Goal: Task Accomplishment & Management: Complete application form

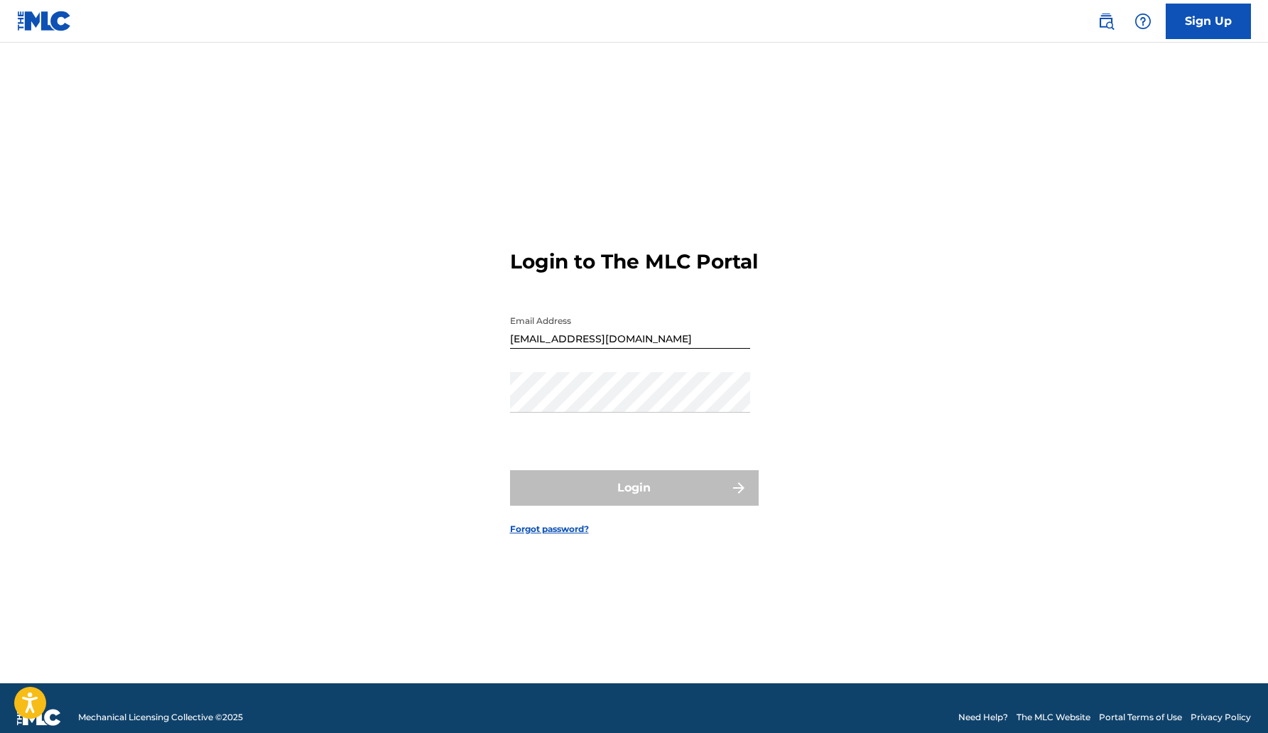
click at [1192, 22] on link "Sign Up" at bounding box center [1207, 22] width 85 height 36
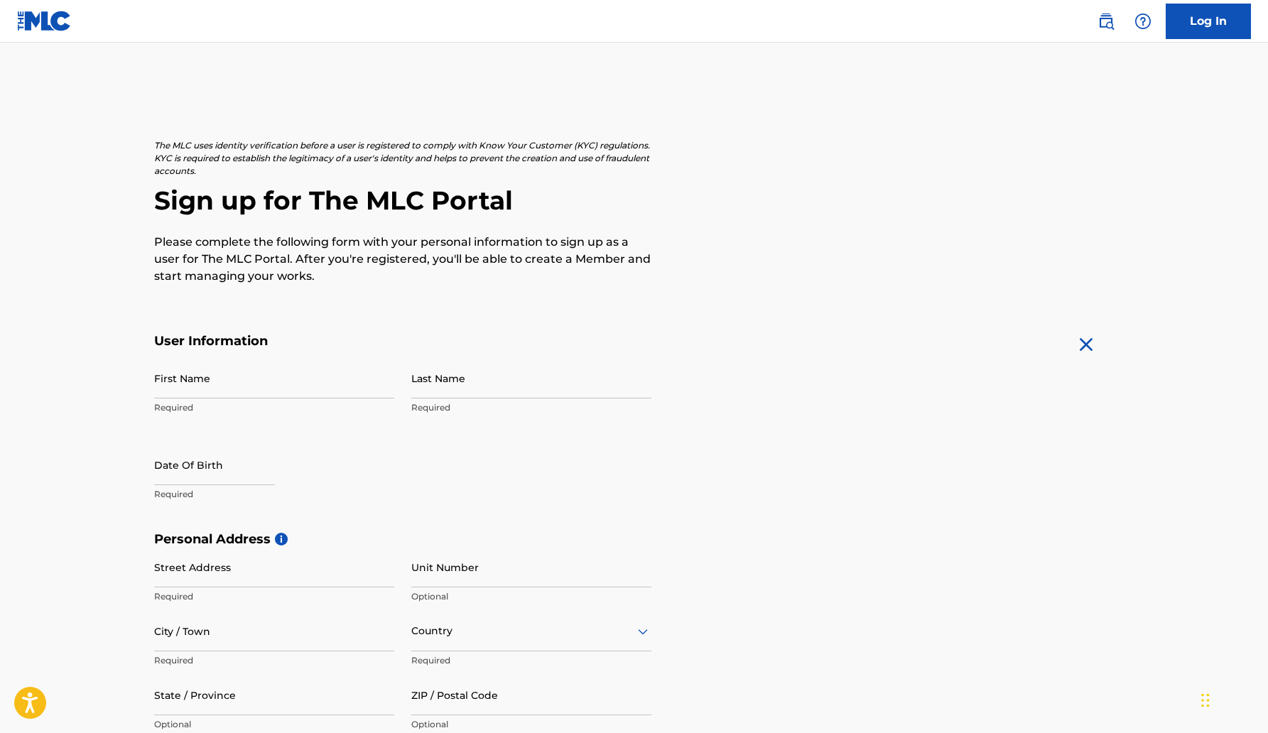
click at [315, 386] on input "First Name" at bounding box center [274, 378] width 240 height 40
type input "[PERSON_NAME]"
type input "[STREET_ADDRESS]"
type input "J2"
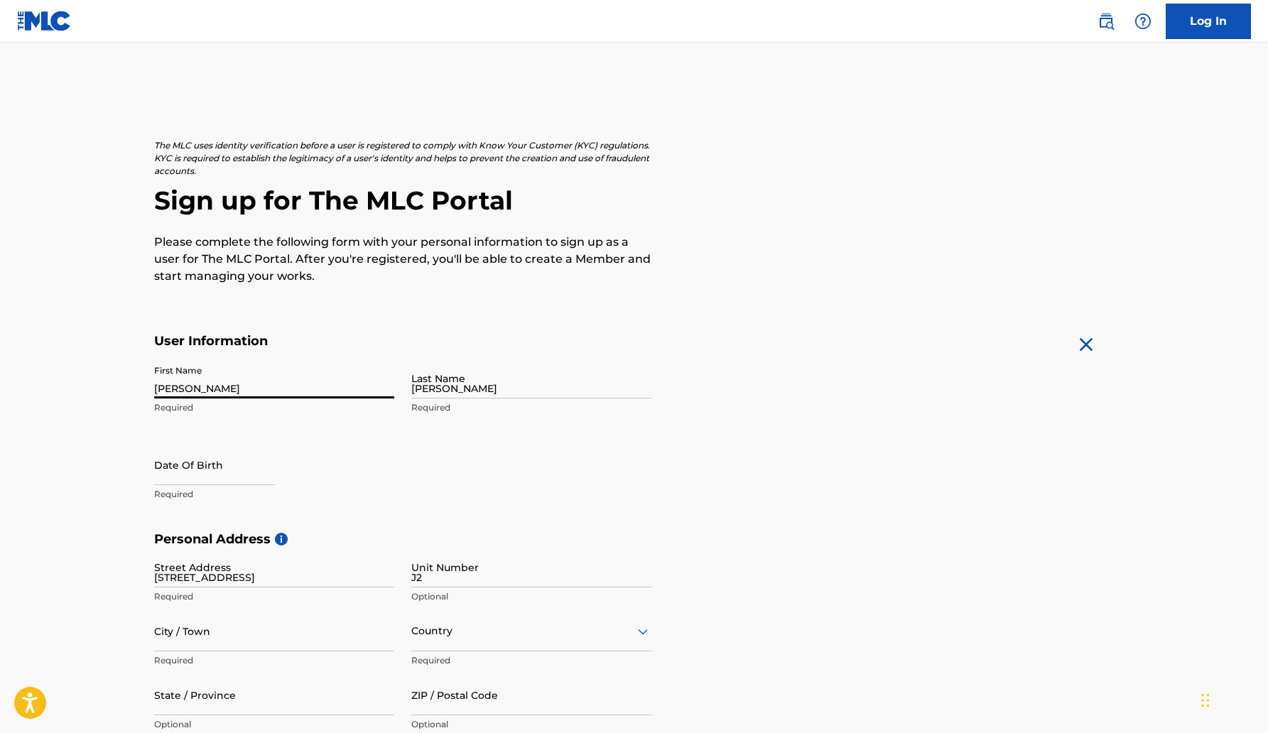
type input "[GEOGRAPHIC_DATA]"
type input "TN"
type input "37211"
type input "1"
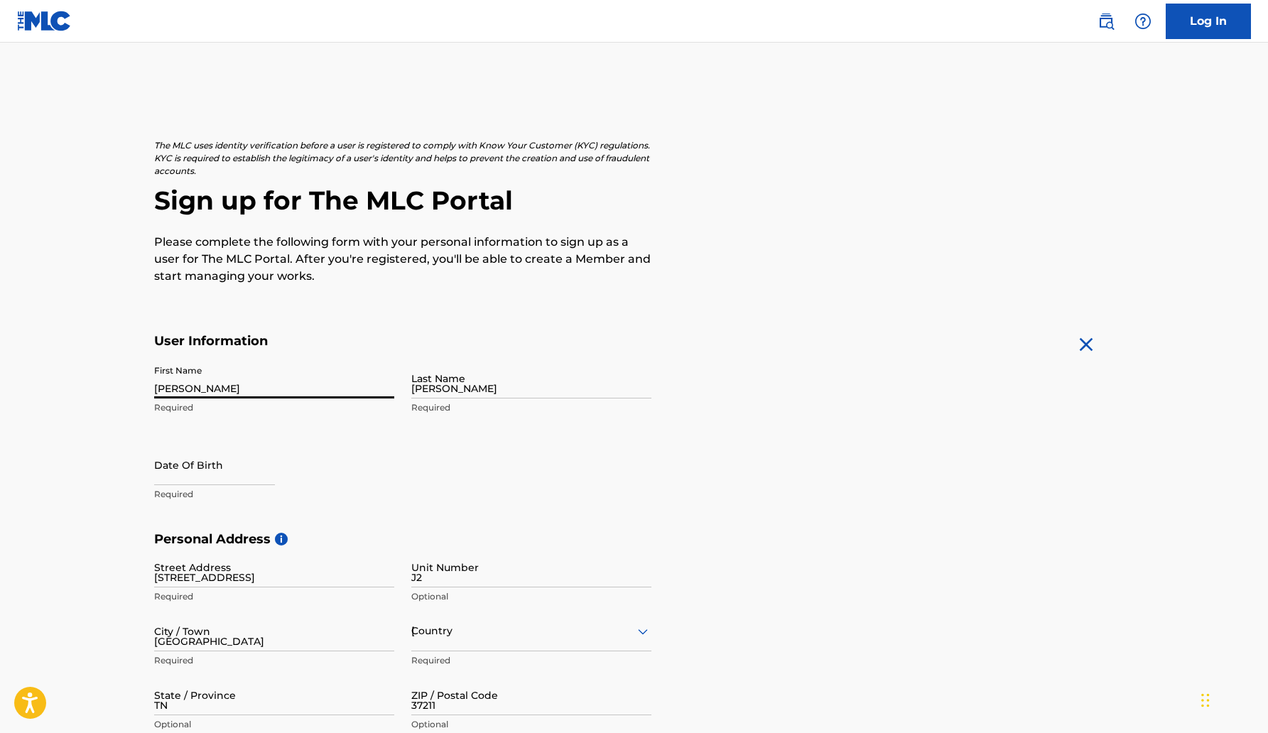
type input "773"
type input "7273213"
type input "[EMAIL_ADDRESS][DOMAIN_NAME]"
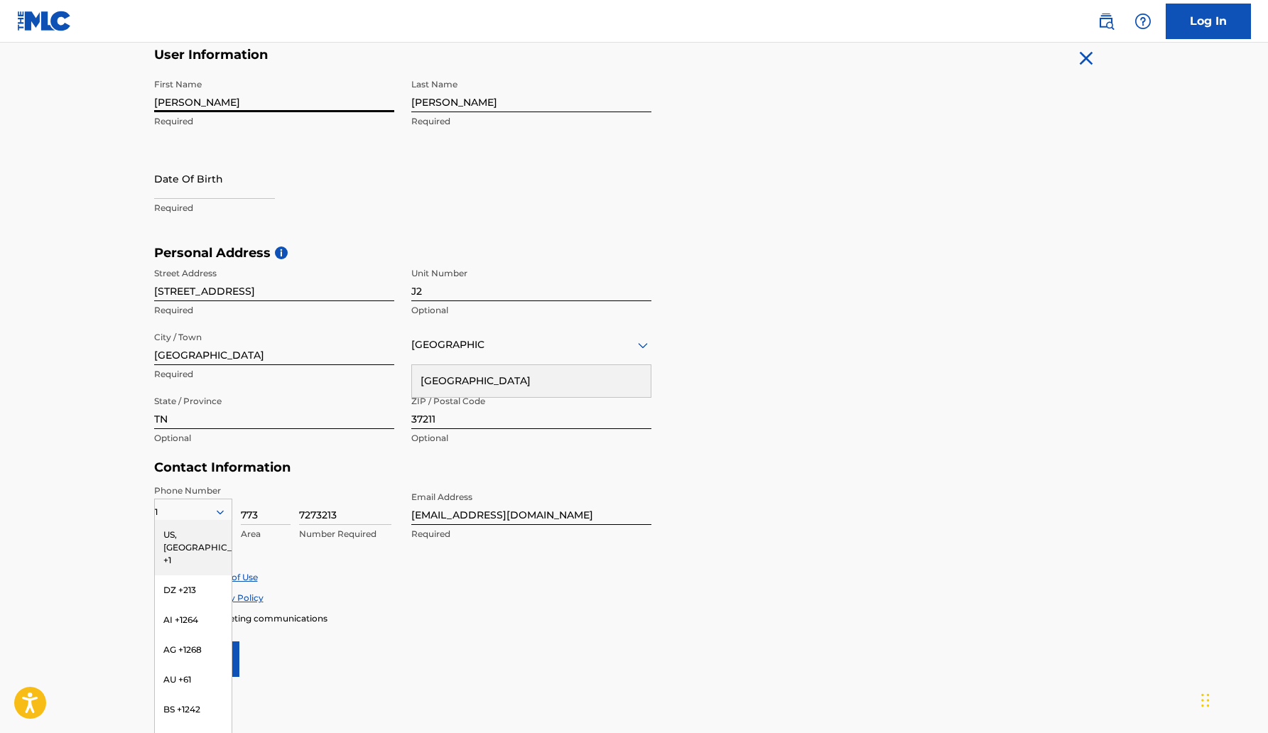
scroll to position [300, 0]
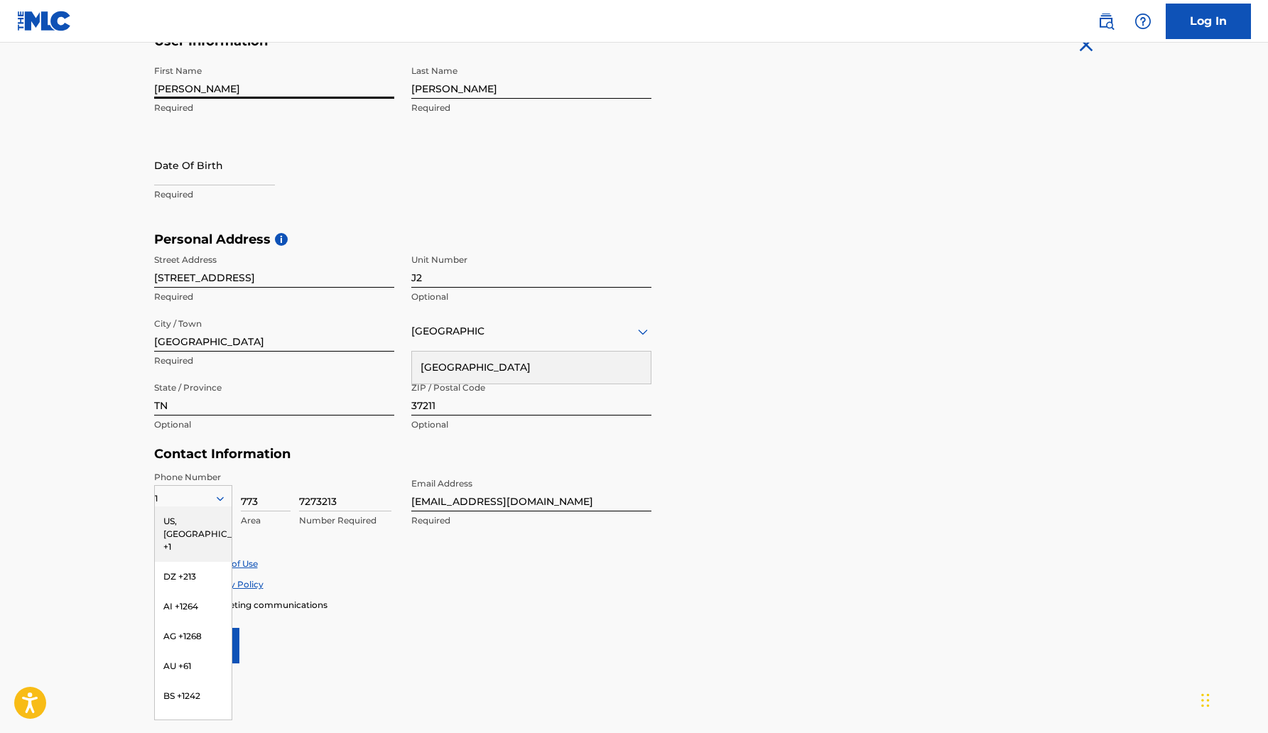
select select "7"
select select "2025"
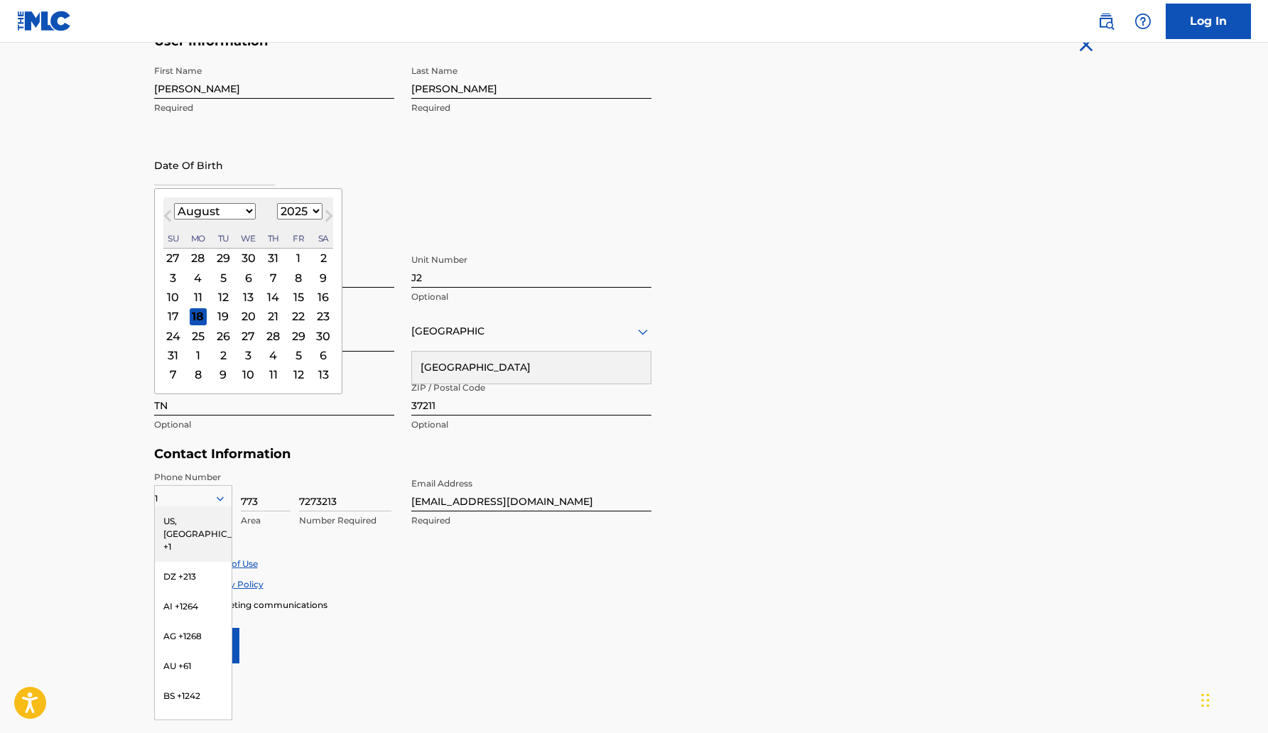
click at [241, 170] on input "text" at bounding box center [214, 165] width 121 height 40
click at [226, 215] on select "January February March April May June July August September October November De…" at bounding box center [215, 211] width 82 height 16
select select "5"
click at [297, 207] on select "1899 1900 1901 1902 1903 1904 1905 1906 1907 1908 1909 1910 1911 1912 1913 1914…" at bounding box center [299, 211] width 45 height 16
select select "2002"
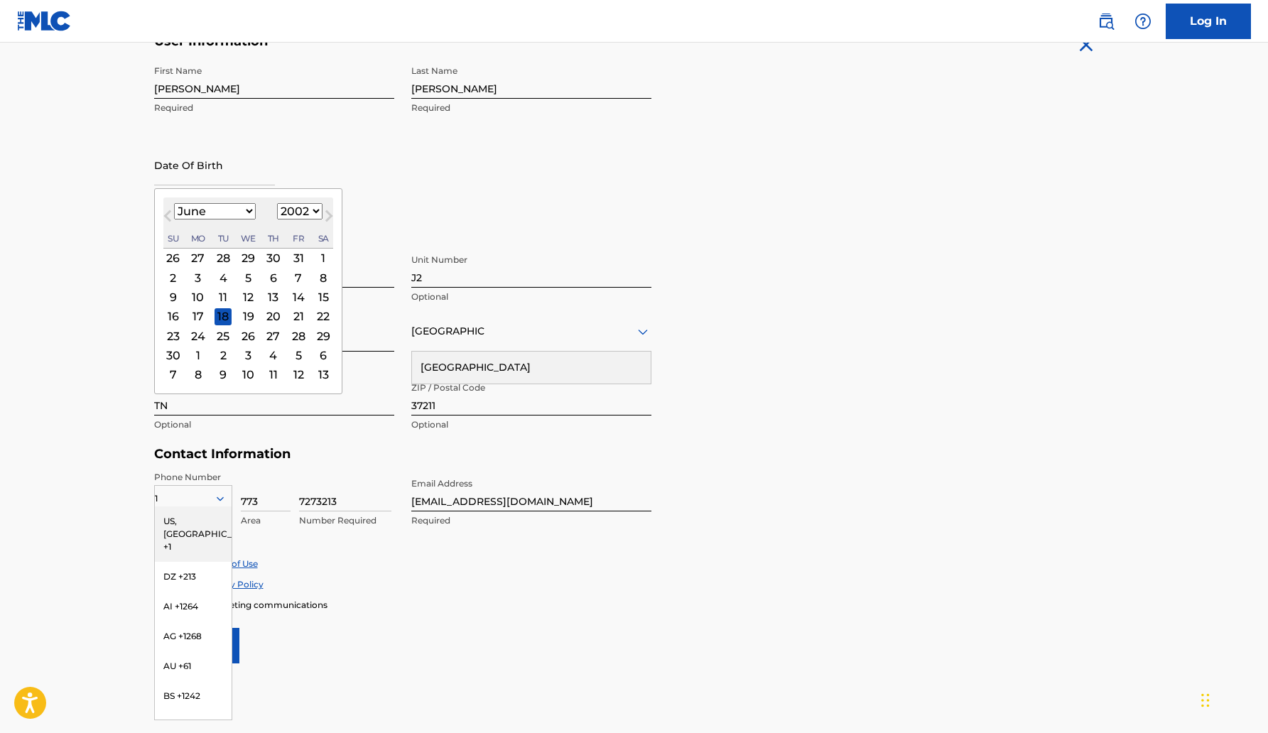
click at [447, 174] on div "First Name [PERSON_NAME] Required Last Name [PERSON_NAME] Required Date Of Birt…" at bounding box center [402, 144] width 497 height 173
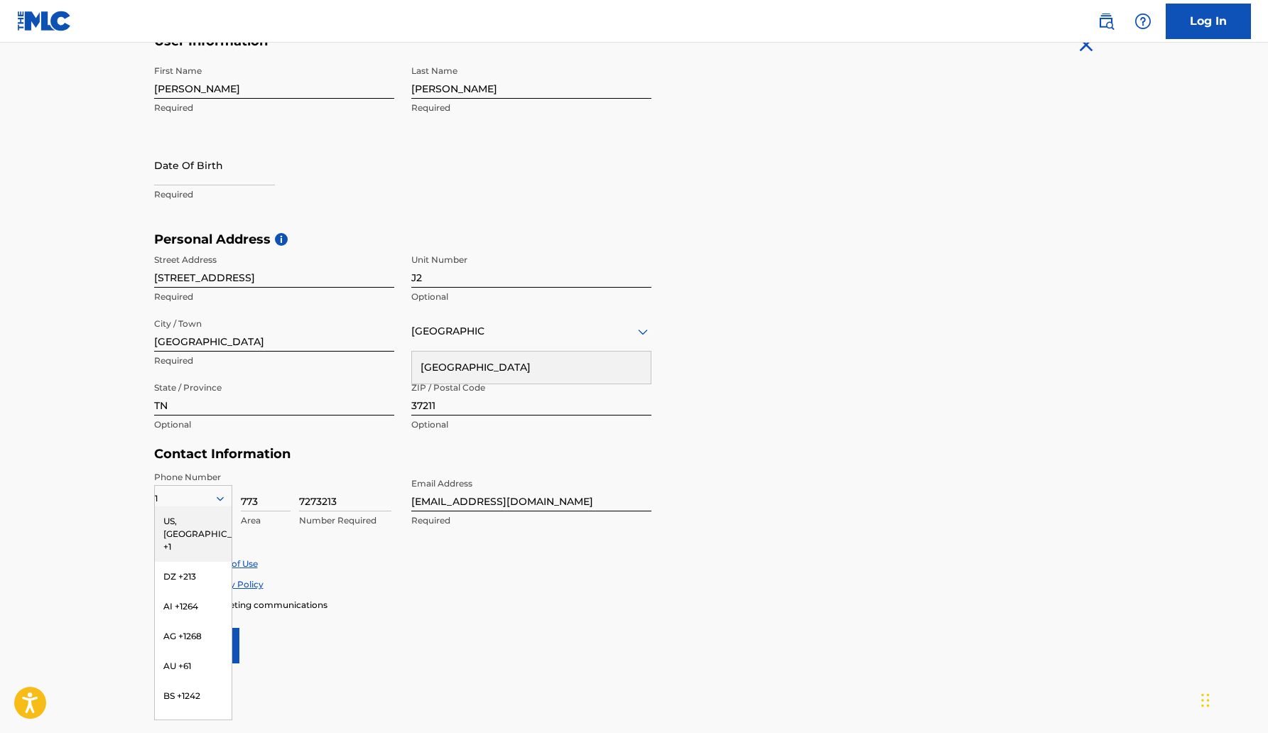
select select "7"
select select "2025"
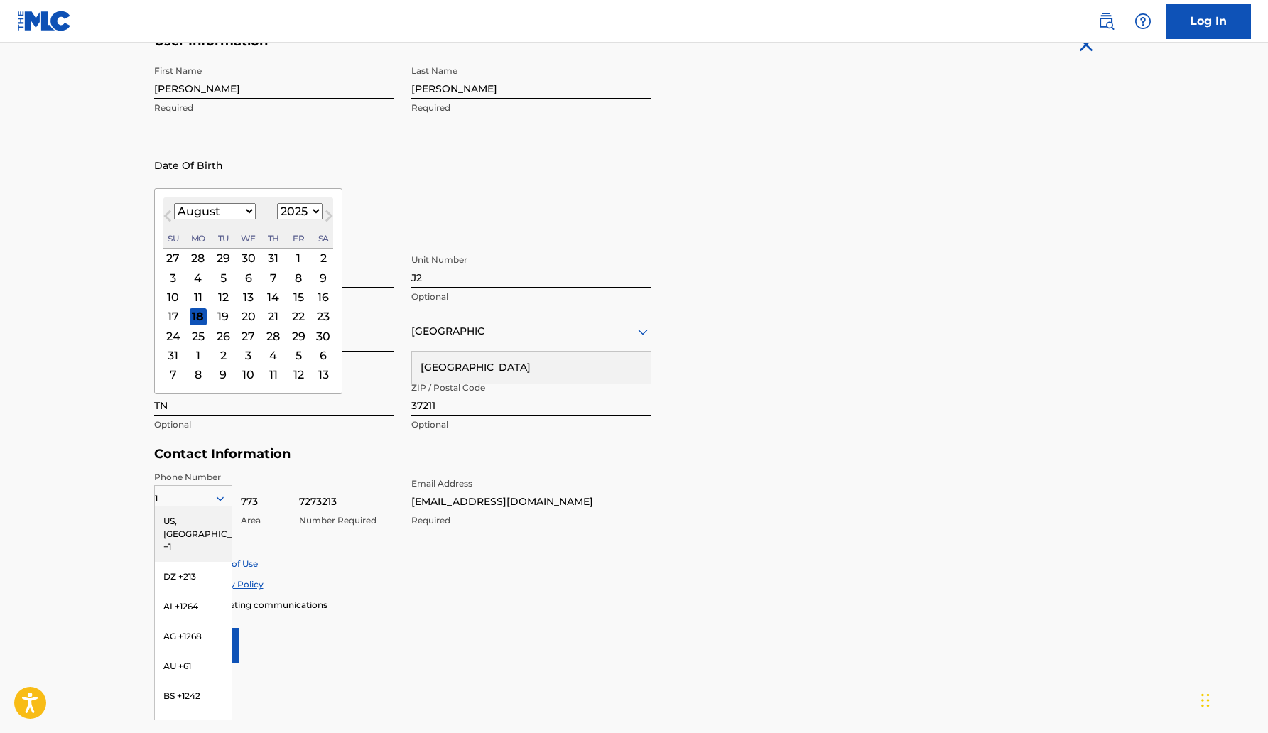
click at [234, 170] on input "text" at bounding box center [214, 165] width 121 height 40
click at [200, 312] on div "18" at bounding box center [197, 315] width 17 height 17
type input "[DATE]"
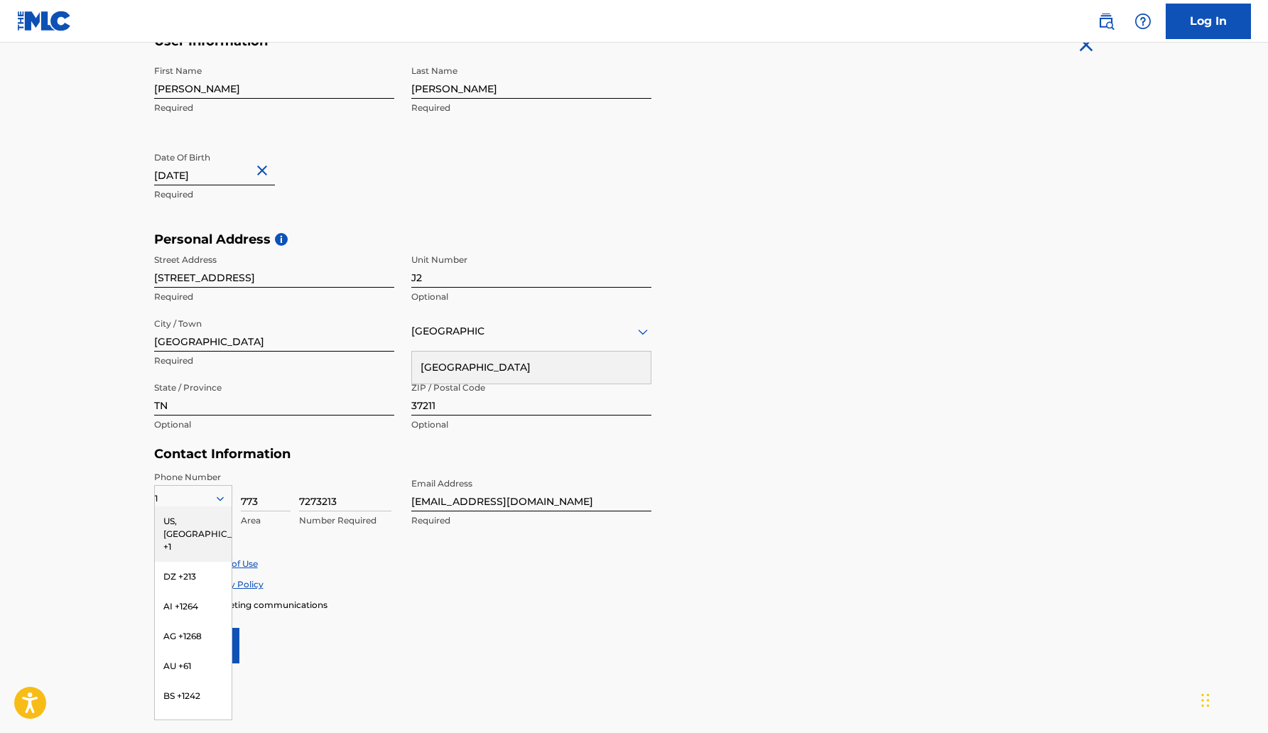
click at [227, 171] on input "[DATE]" at bounding box center [214, 165] width 121 height 40
select select "7"
select select "2025"
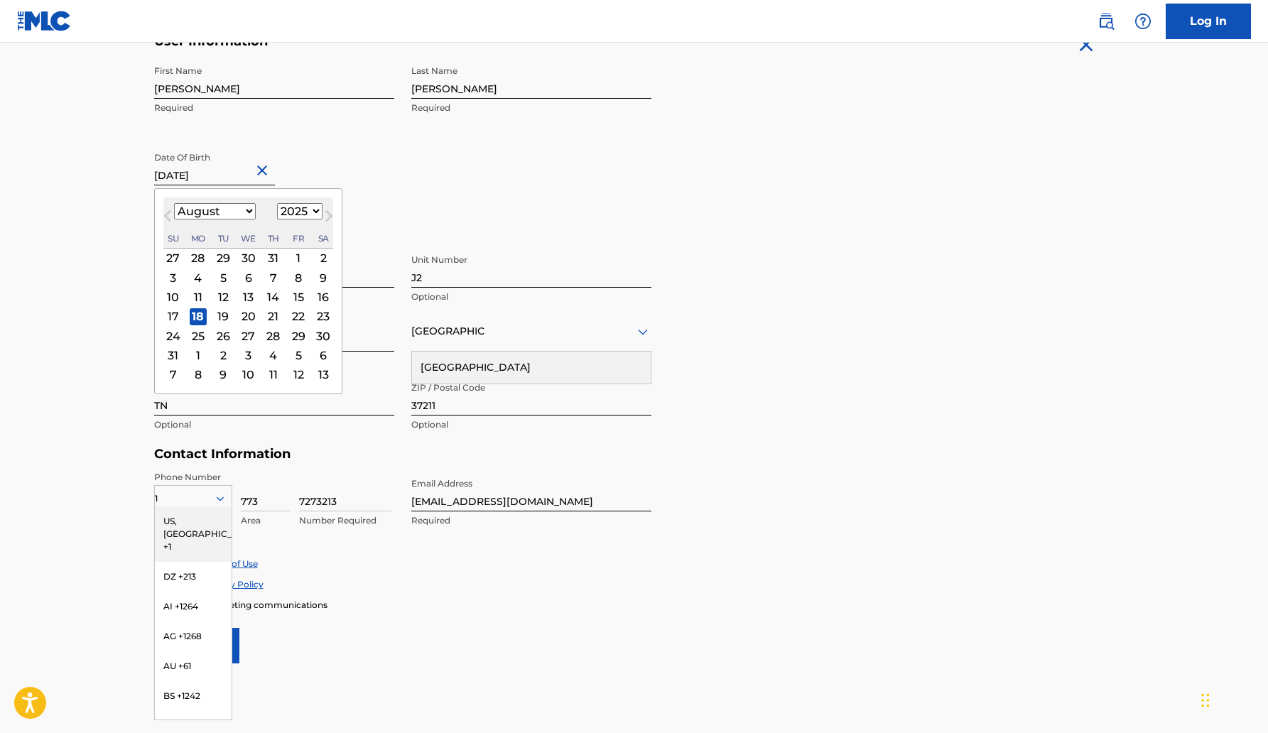
click at [239, 209] on select "January February March April May June July August September October November De…" at bounding box center [215, 211] width 82 height 16
select select "5"
click at [292, 212] on select "1899 1900 1901 1902 1903 1904 1905 1906 1907 1908 1909 1910 1911 1912 1913 1914…" at bounding box center [299, 211] width 45 height 16
select select "2002"
click at [222, 317] on div "18" at bounding box center [222, 315] width 17 height 17
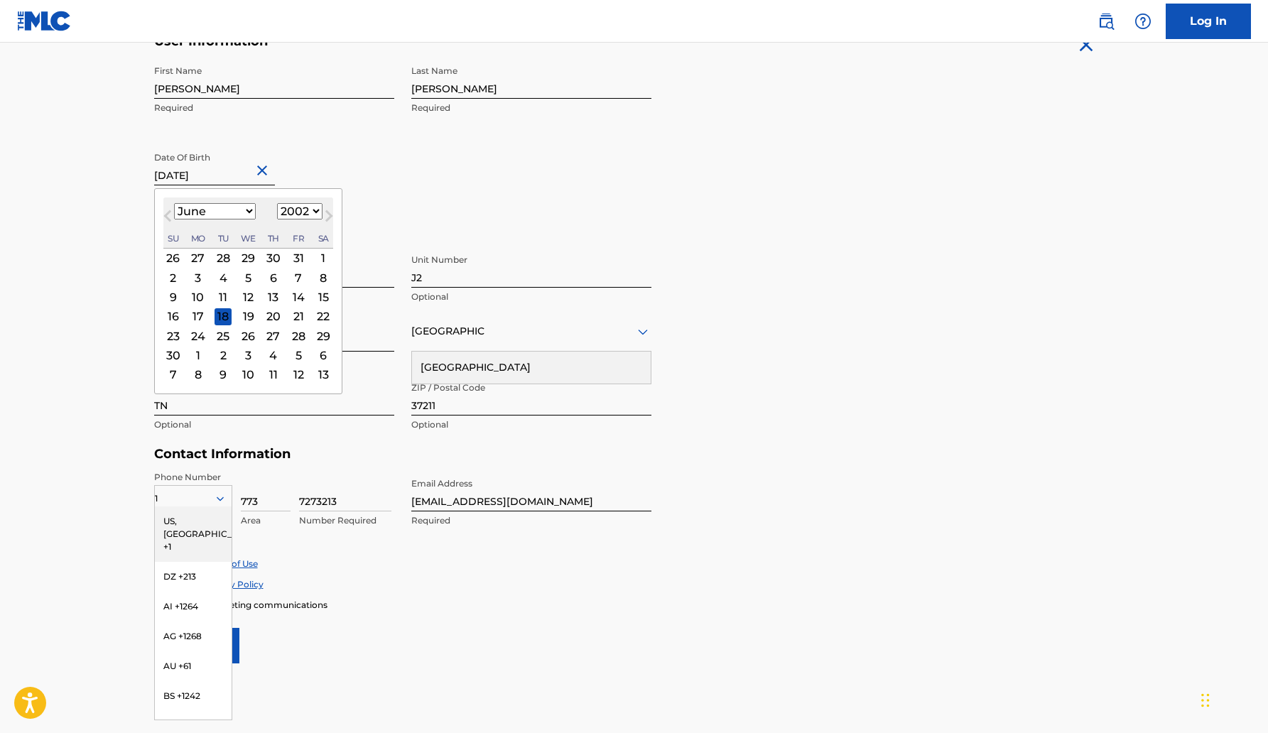
type input "[DATE]"
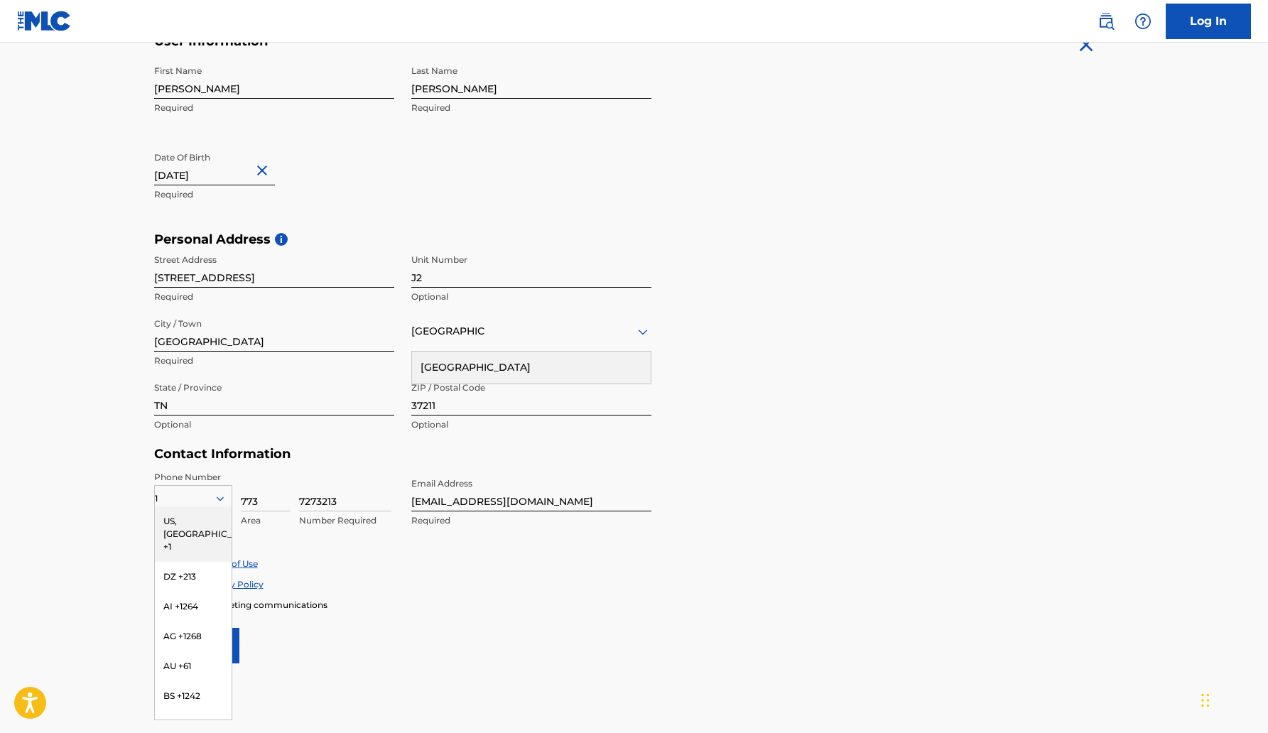
click at [329, 203] on div "Date Of Birth [DEMOGRAPHIC_DATA] Required" at bounding box center [274, 177] width 240 height 64
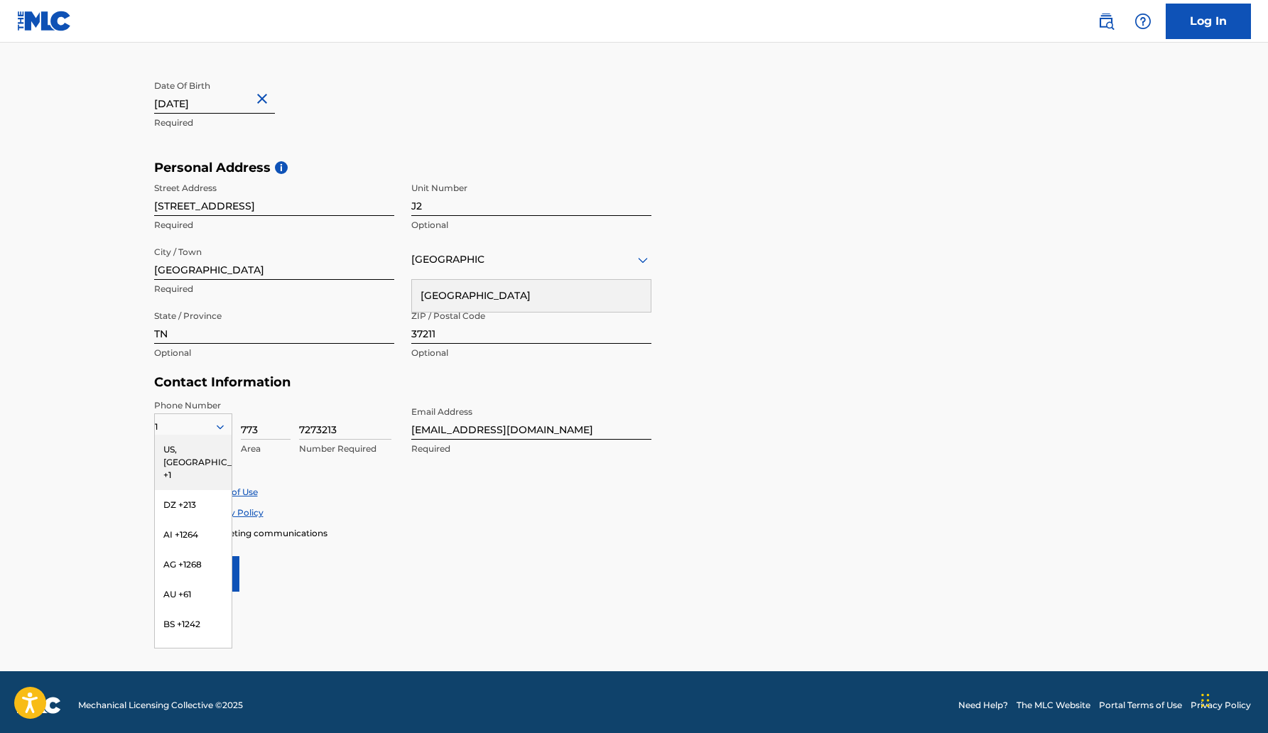
scroll to position [377, 0]
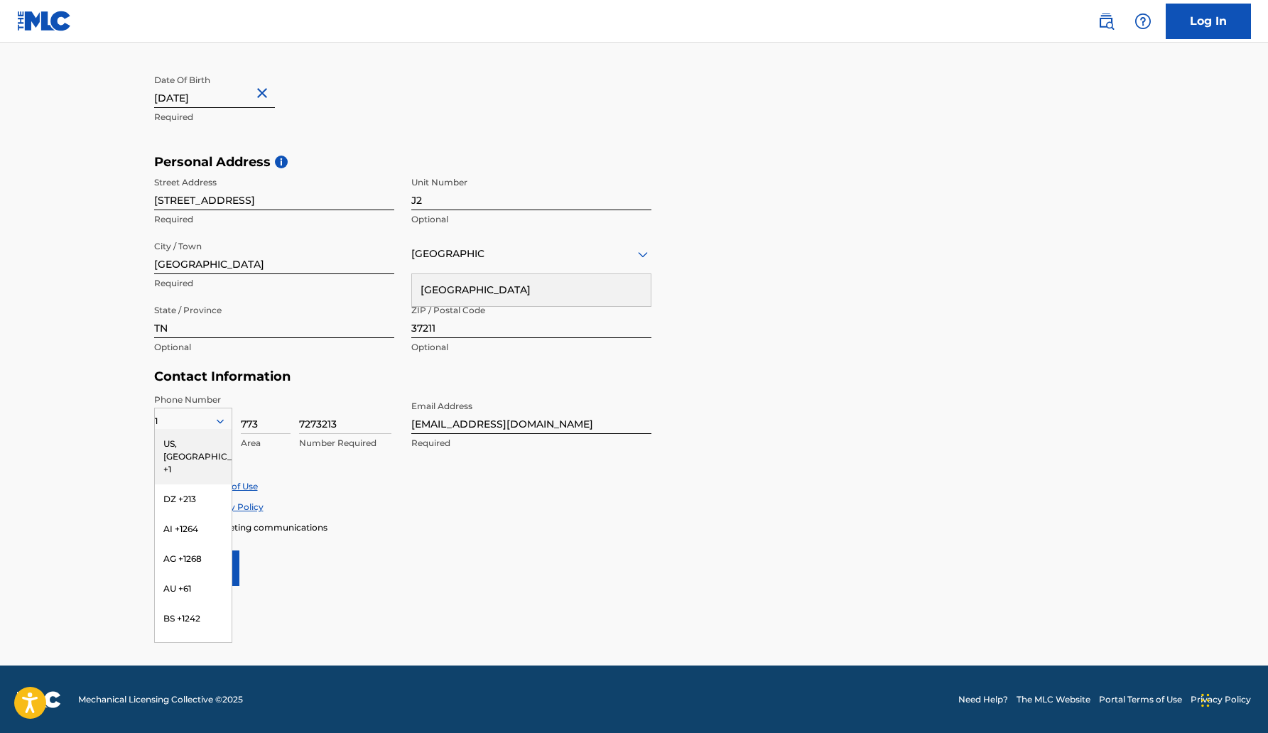
click at [190, 443] on div "US, [GEOGRAPHIC_DATA] +1" at bounding box center [193, 456] width 77 height 55
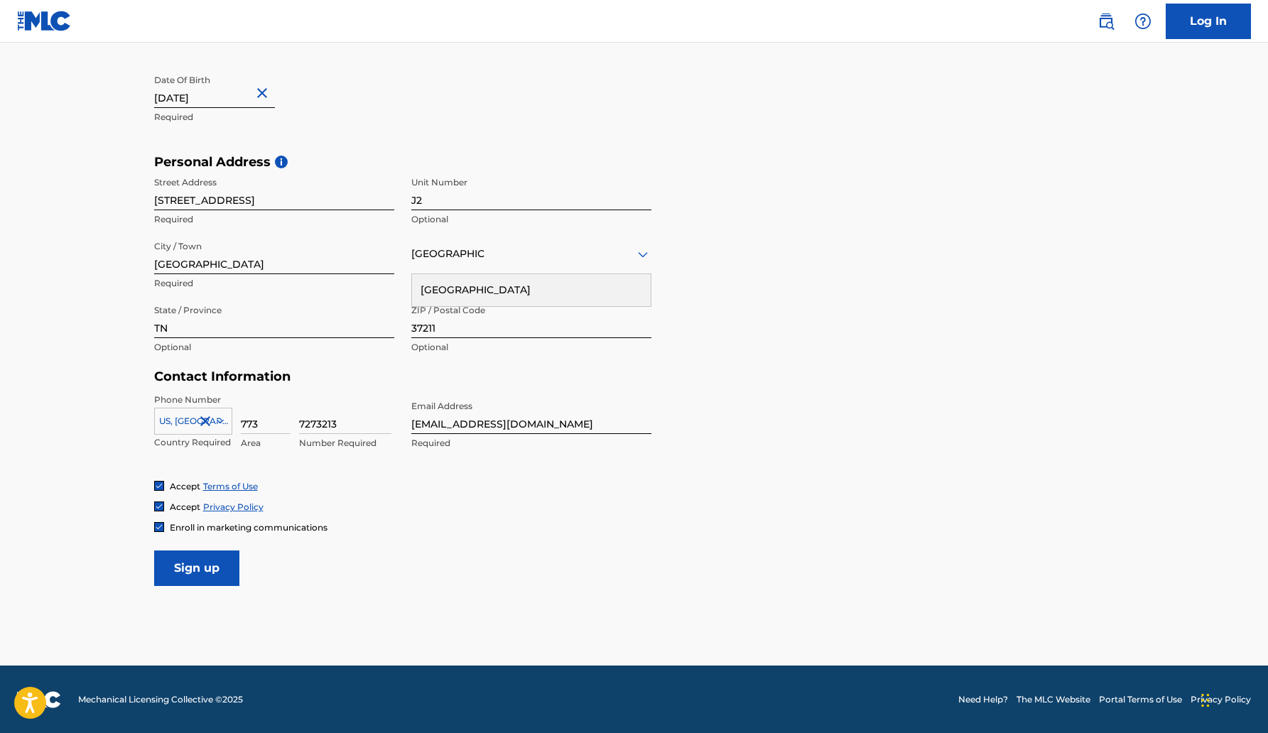
click at [371, 494] on div "Accept Terms of Use Accept Privacy Policy Enroll in marketing communications" at bounding box center [634, 506] width 960 height 53
click at [216, 562] on input "Sign up" at bounding box center [196, 568] width 85 height 36
click at [204, 570] on input "Sign up" at bounding box center [196, 568] width 85 height 36
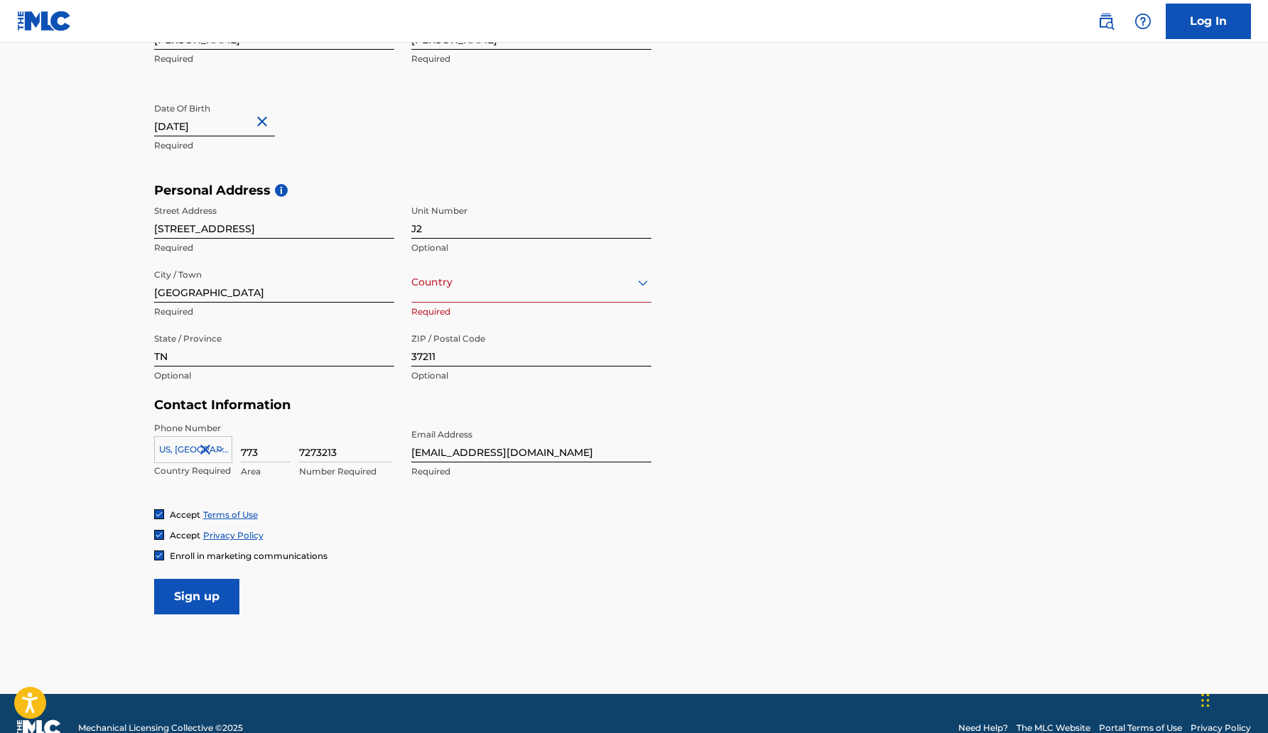
scroll to position [344, 0]
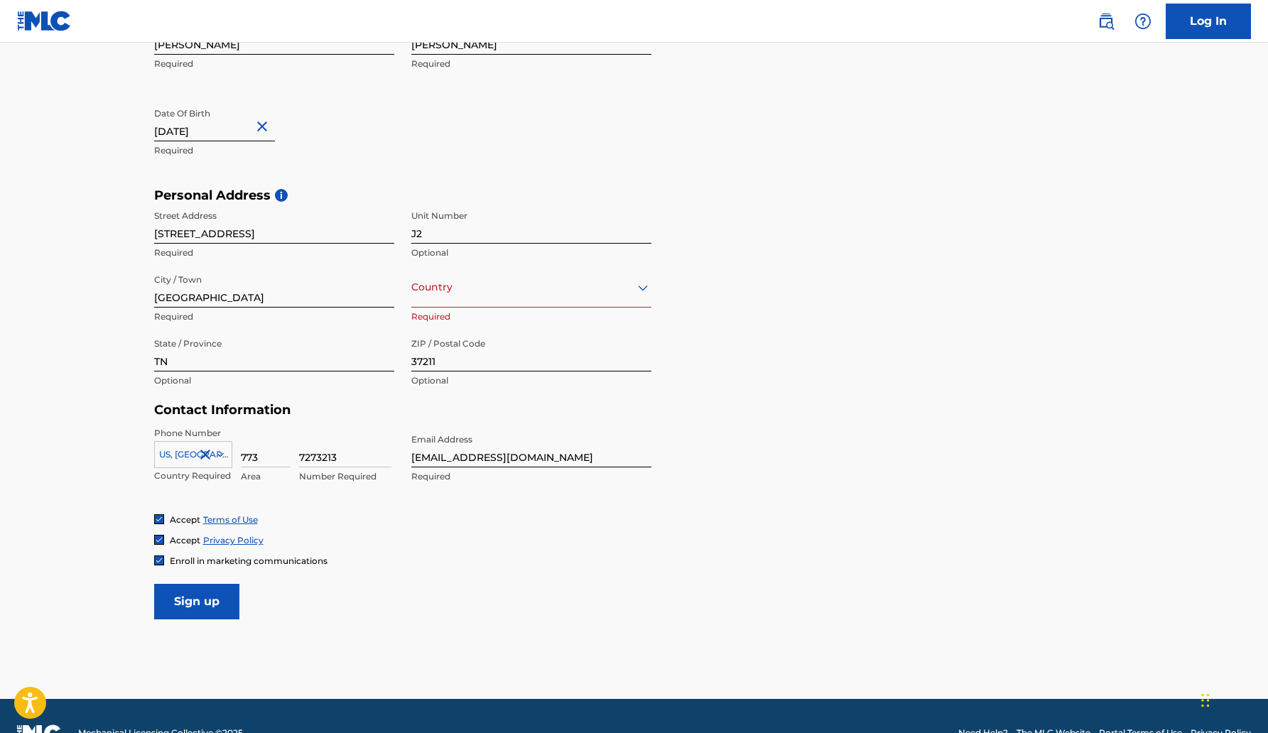
click at [646, 293] on icon at bounding box center [642, 287] width 17 height 17
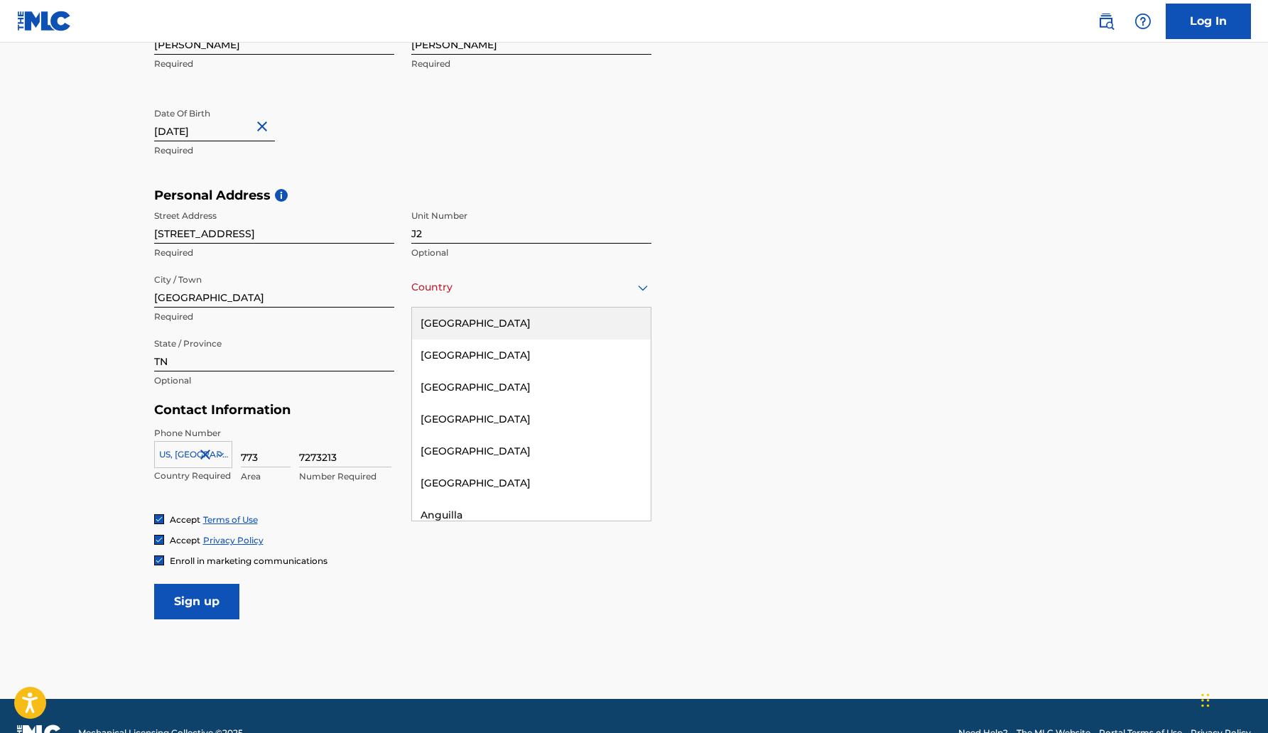
click at [549, 320] on div "[GEOGRAPHIC_DATA]" at bounding box center [531, 323] width 239 height 32
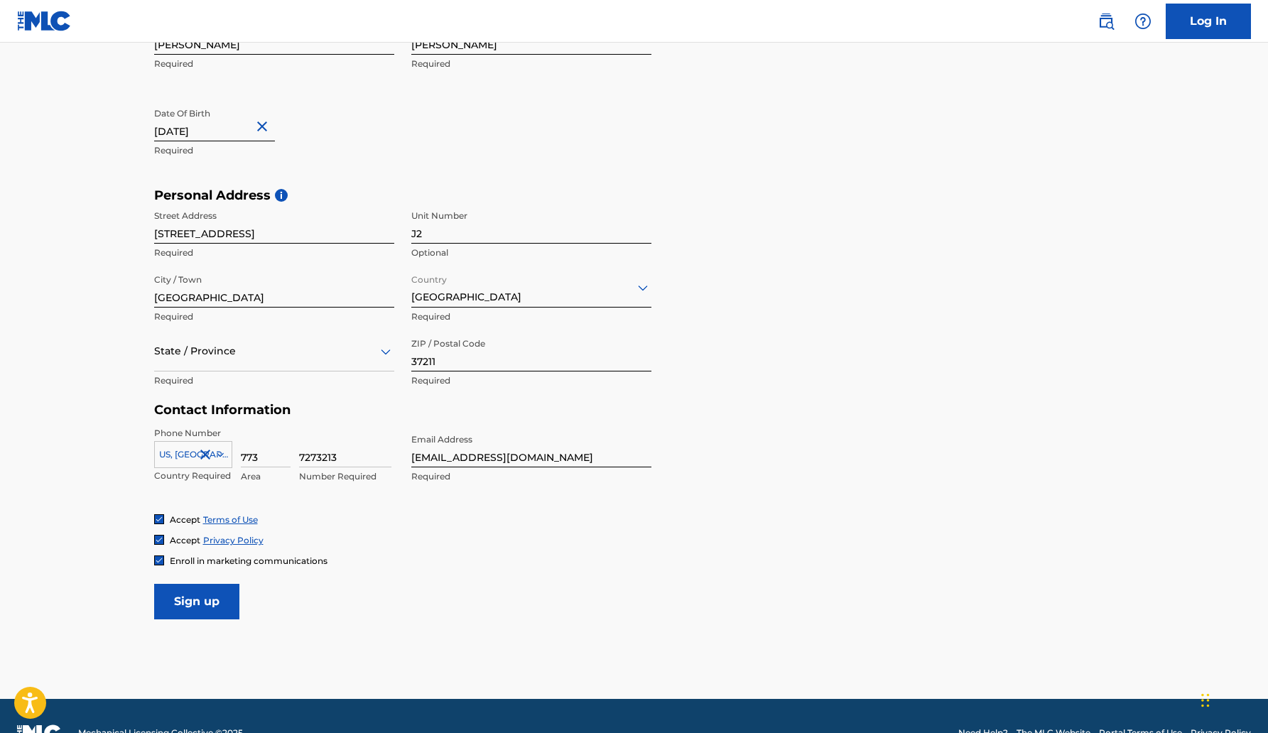
click at [217, 609] on input "Sign up" at bounding box center [196, 602] width 85 height 36
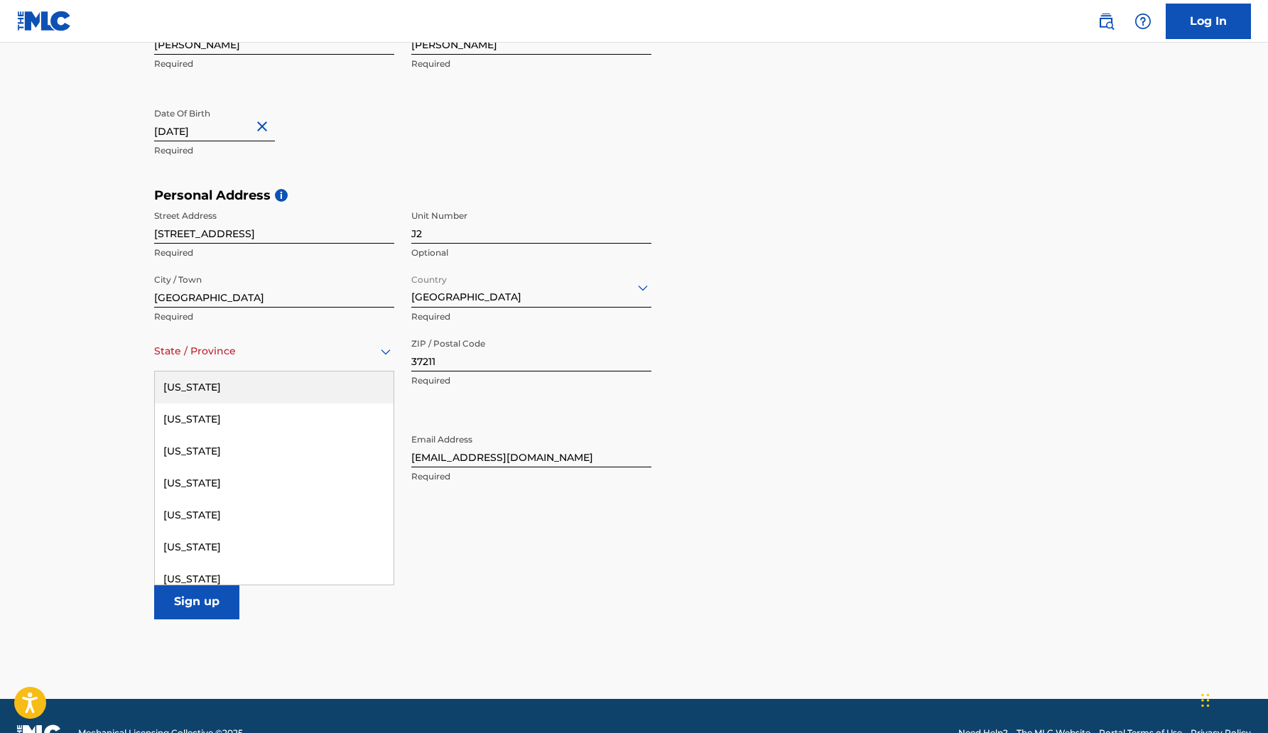
click at [378, 354] on icon at bounding box center [385, 351] width 17 height 17
type input "t"
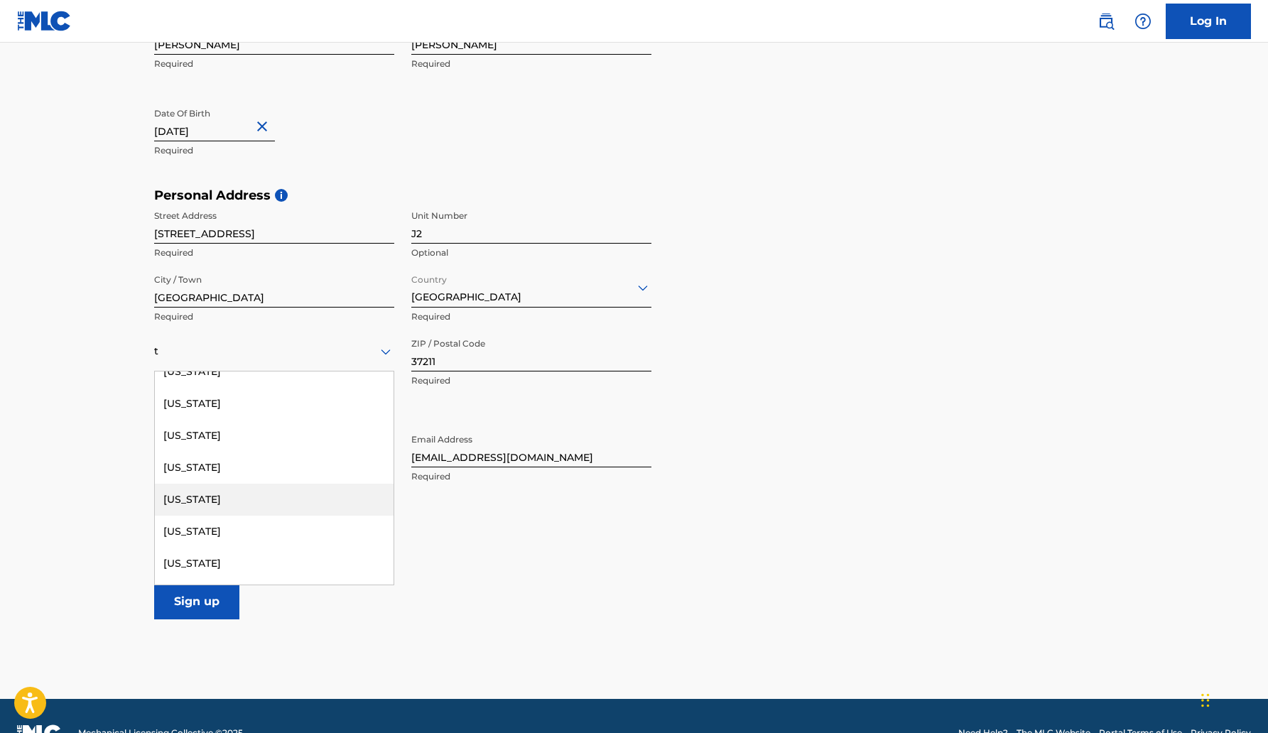
scroll to position [295, 0]
click at [300, 499] on div "[US_STATE]" at bounding box center [274, 507] width 239 height 32
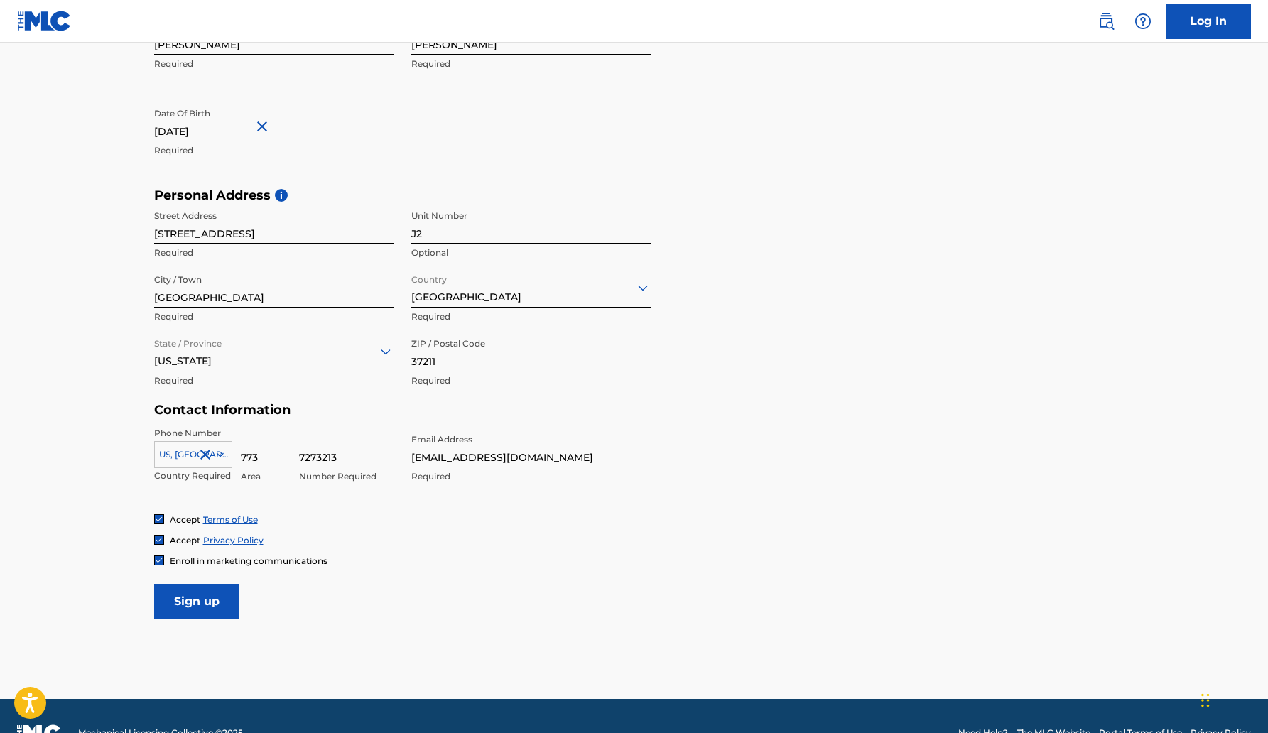
click at [386, 546] on div "Accept Terms of Use Accept Privacy Policy Enroll in marketing communications" at bounding box center [634, 539] width 960 height 53
click at [220, 589] on input "Sign up" at bounding box center [196, 602] width 85 height 36
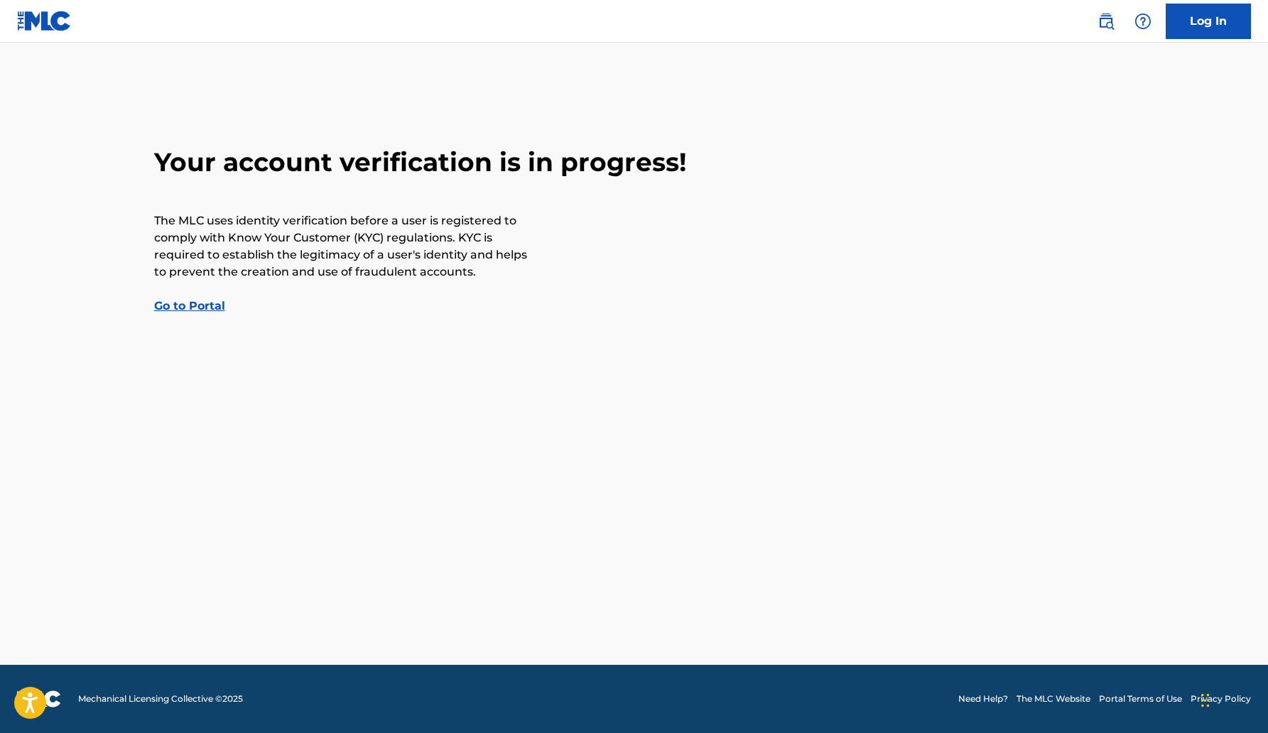
click at [178, 308] on link "Go to Portal" at bounding box center [189, 305] width 71 height 13
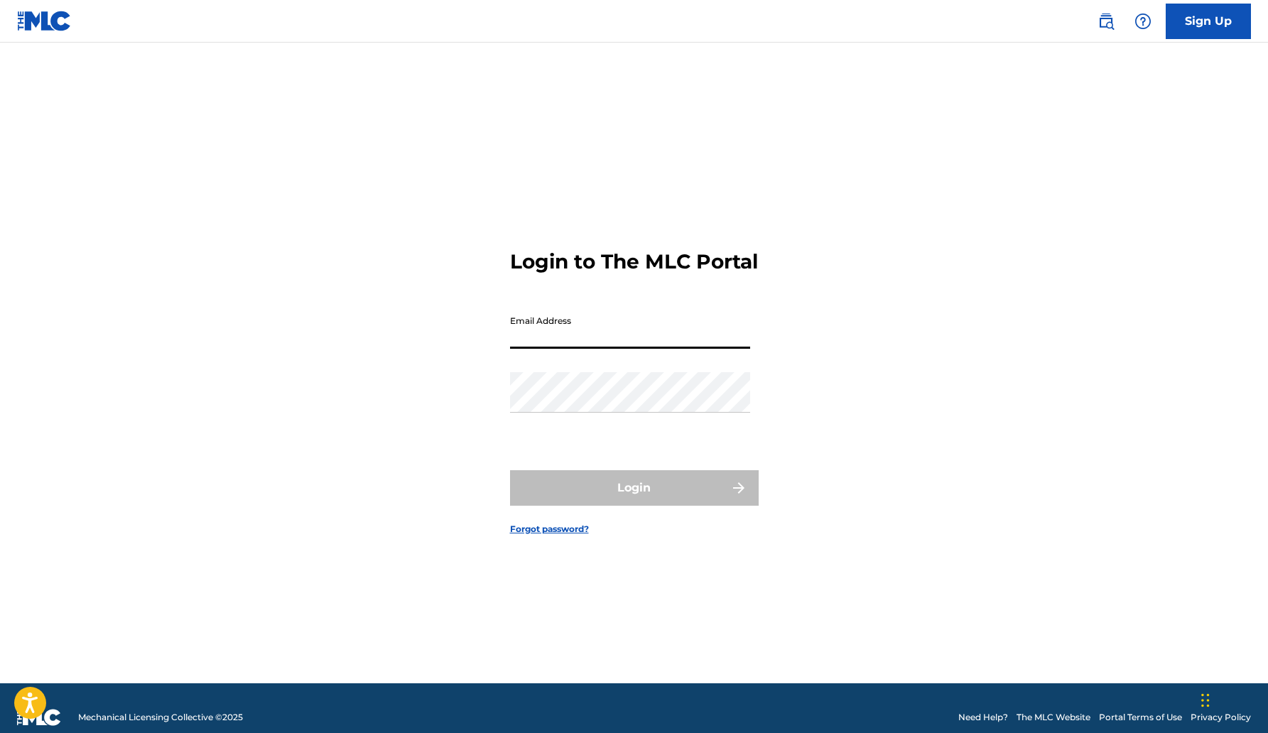
click at [572, 332] on input "Email Address" at bounding box center [630, 328] width 240 height 40
type input "[EMAIL_ADDRESS][DOMAIN_NAME]"
click at [810, 283] on div "Login to The MLC Portal Email Address [EMAIL_ADDRESS][DOMAIN_NAME] Password Log…" at bounding box center [634, 380] width 994 height 605
